Goal: Download file/media

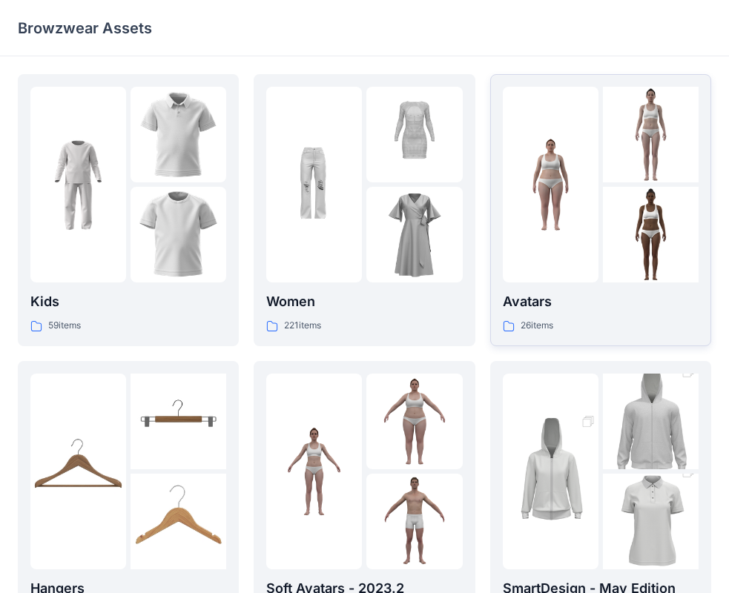
click at [562, 302] on p "Avatars" at bounding box center [601, 301] width 196 height 21
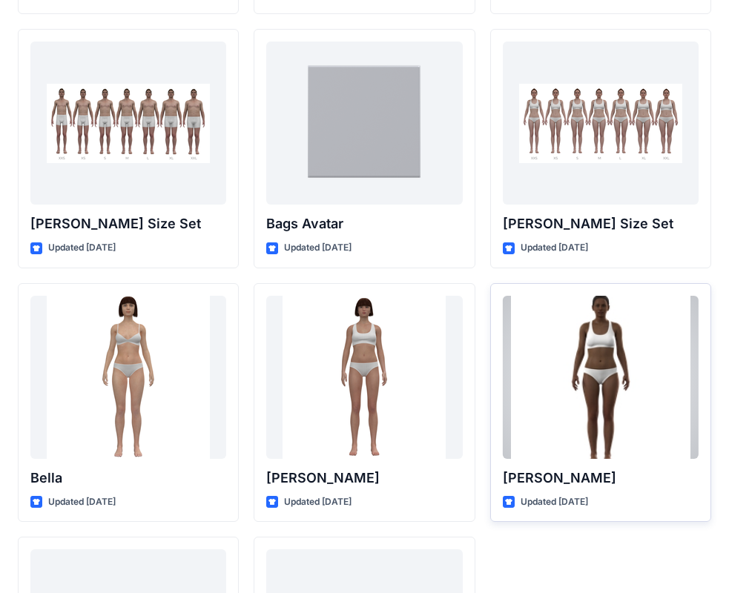
scroll to position [1770, 0]
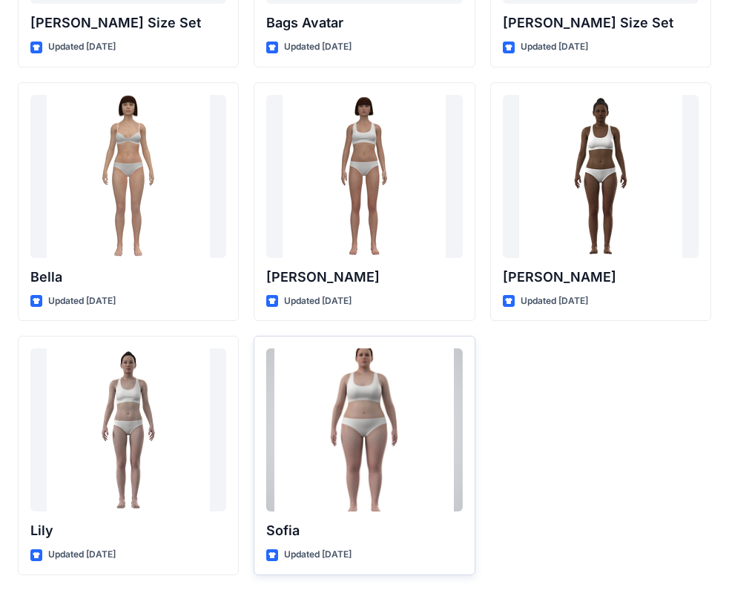
click at [365, 392] on div at bounding box center [364, 429] width 196 height 163
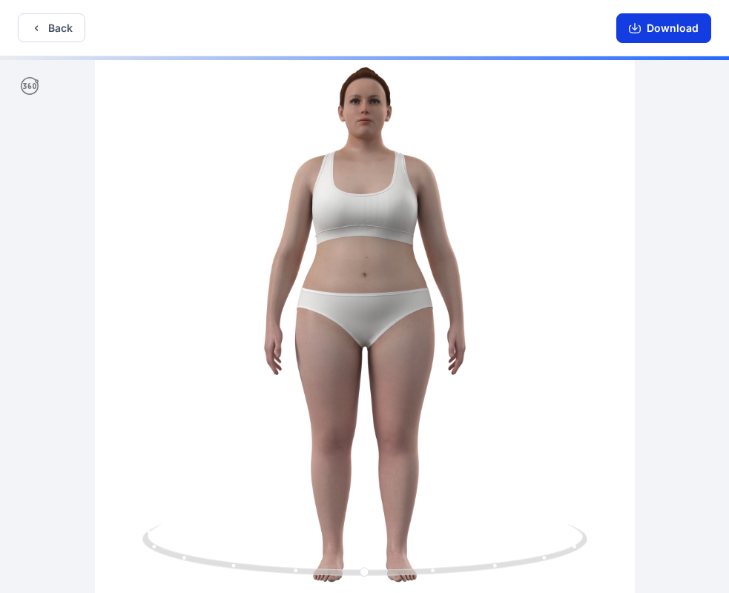
click at [653, 27] on button "Download" at bounding box center [663, 28] width 95 height 30
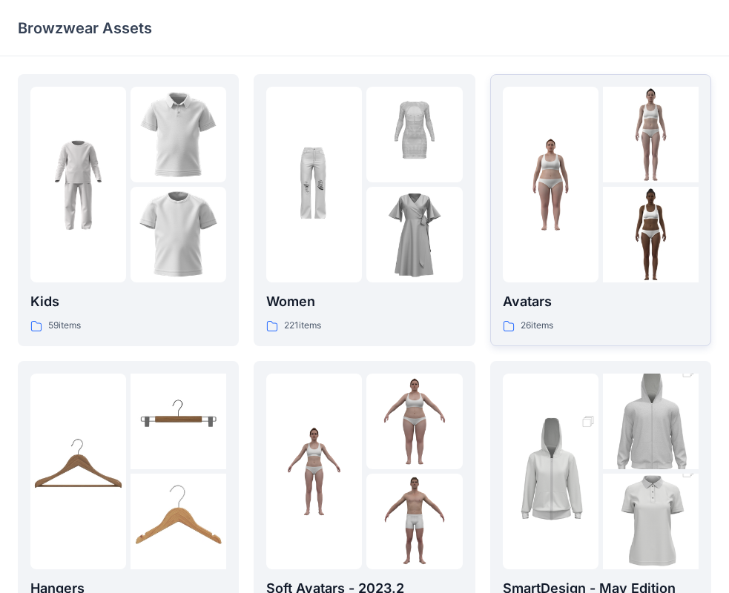
click at [586, 328] on div "26 items" at bounding box center [601, 326] width 196 height 16
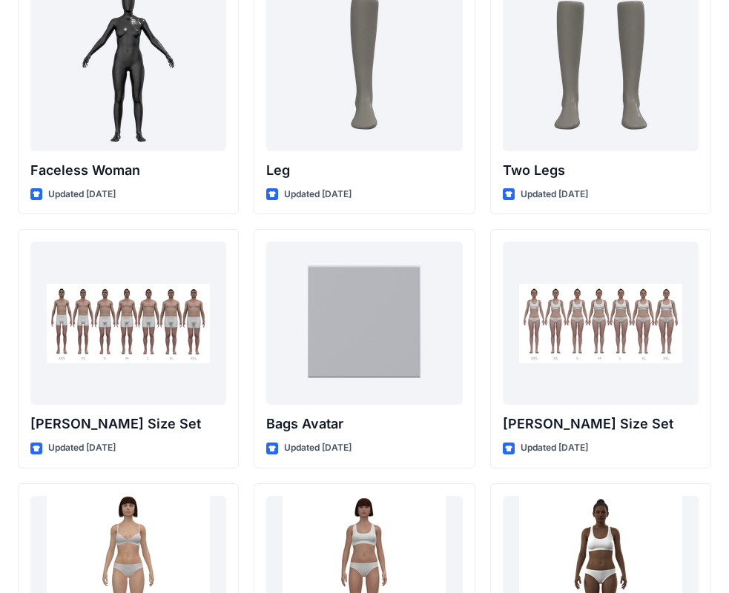
scroll to position [1371, 0]
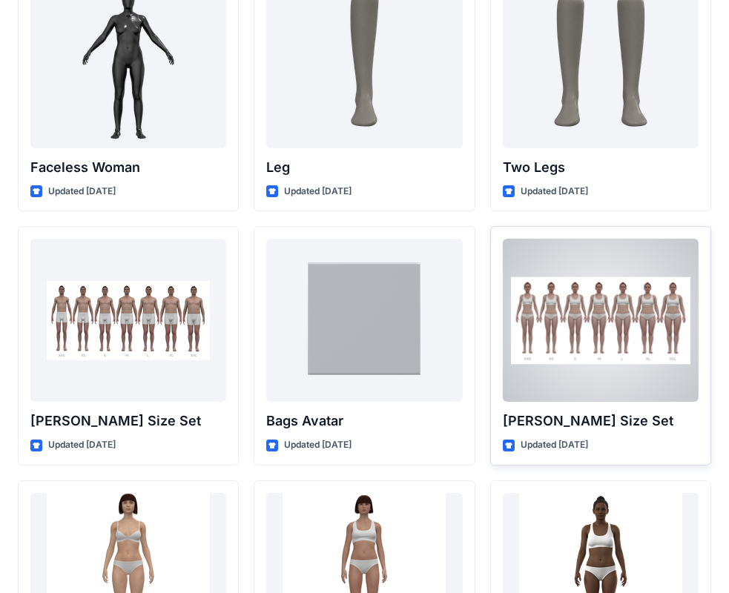
click at [541, 422] on p "Olivia Size Set" at bounding box center [601, 421] width 196 height 21
drag, startPoint x: 514, startPoint y: 441, endPoint x: 530, endPoint y: 451, distance: 18.7
click at [519, 449] on div "Updated 2 years ago" at bounding box center [601, 445] width 196 height 16
click at [534, 450] on p "Updated 2 years ago" at bounding box center [553, 445] width 67 height 16
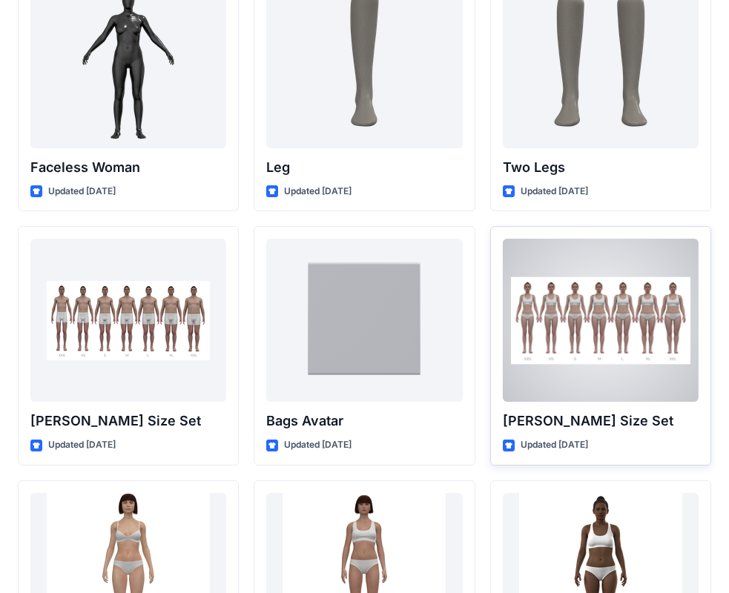
click at [539, 445] on p "Updated 2 years ago" at bounding box center [553, 445] width 67 height 16
click at [543, 368] on div at bounding box center [601, 320] width 196 height 163
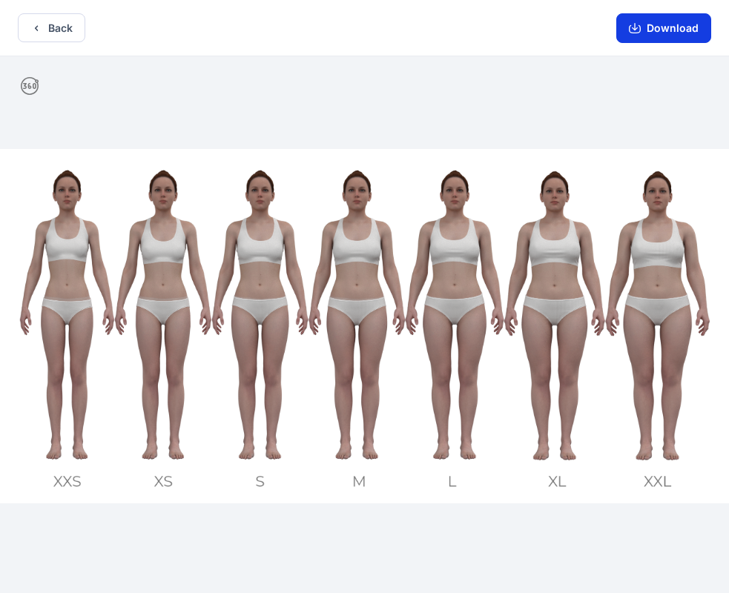
click at [664, 30] on button "Download" at bounding box center [663, 28] width 95 height 30
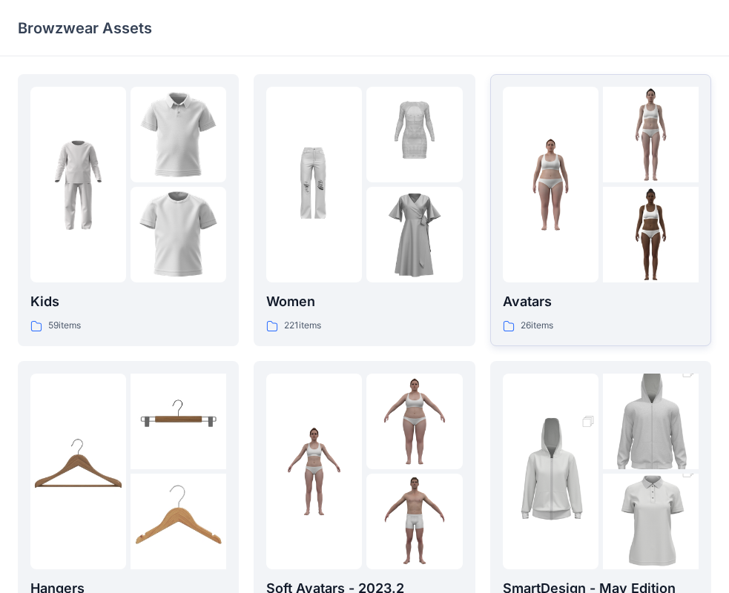
click at [613, 330] on div "26 items" at bounding box center [601, 326] width 196 height 16
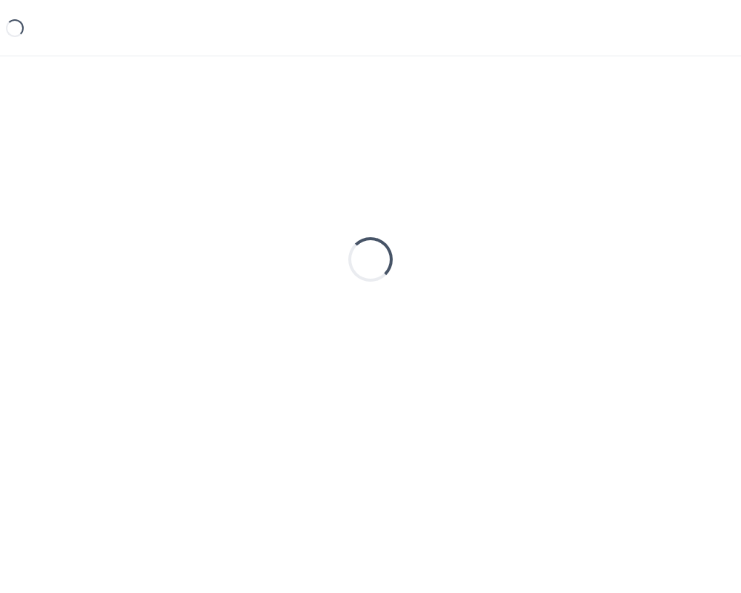
click at [613, 330] on div "Loading..." at bounding box center [371, 259] width 706 height 371
